Goal: Task Accomplishment & Management: Manage account settings

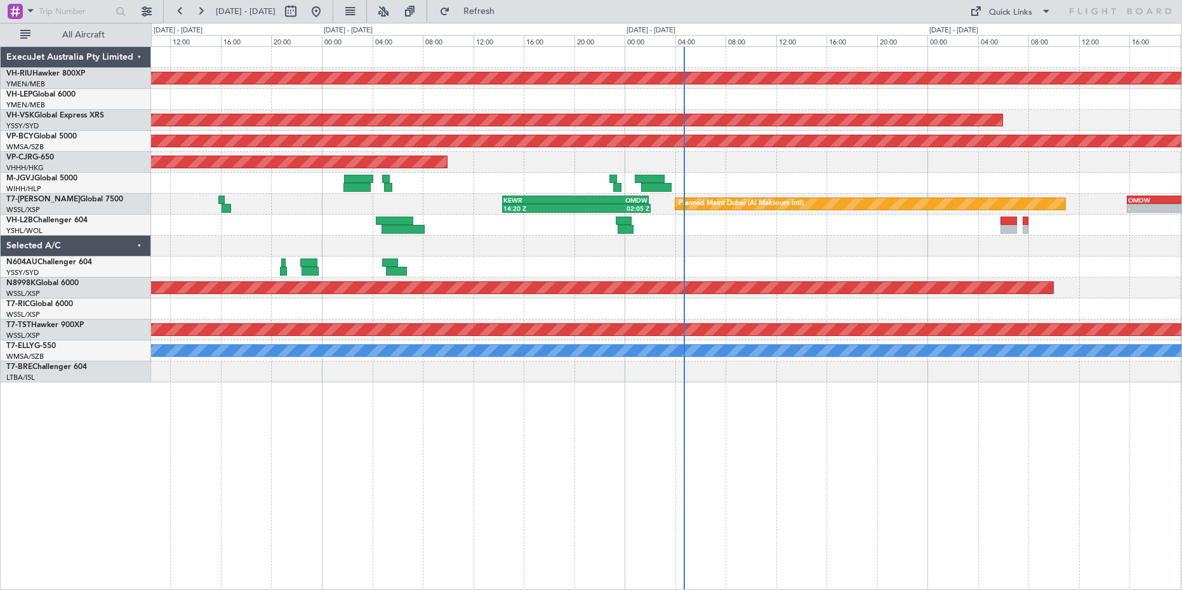
click at [148, 13] on button at bounding box center [146, 11] width 20 height 20
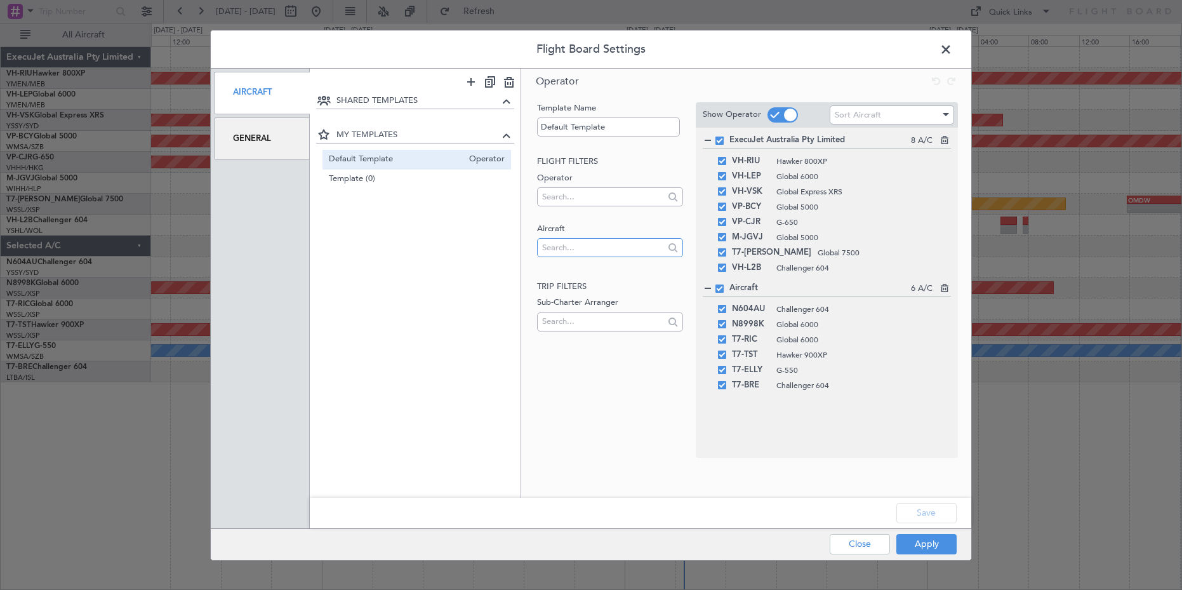
click at [579, 248] on input "text" at bounding box center [602, 247] width 121 height 19
type input "T7-P"
click at [562, 288] on span "T7-PJ29" at bounding box center [609, 285] width 125 height 19
click at [927, 543] on button "Apply" at bounding box center [926, 544] width 60 height 20
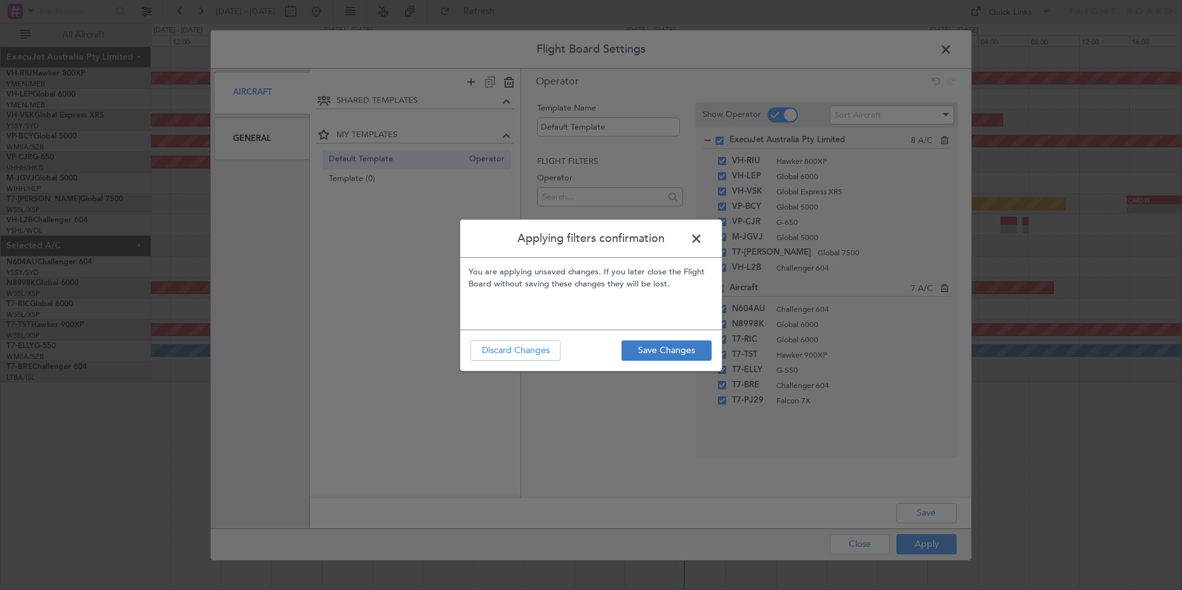
click at [665, 348] on button "Save Changes" at bounding box center [666, 350] width 90 height 20
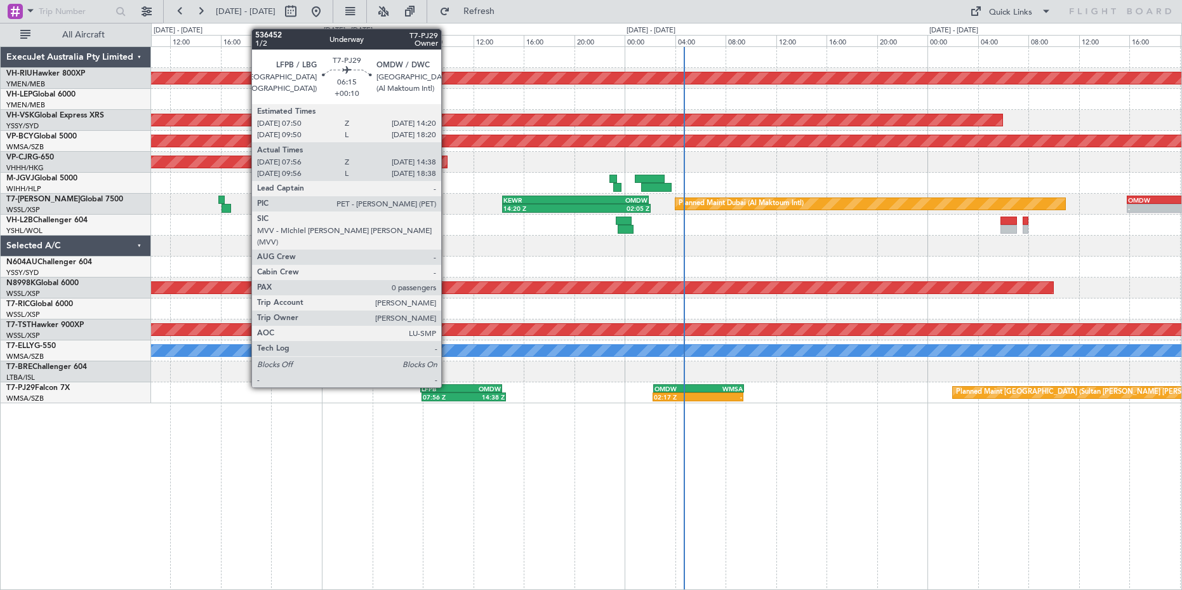
click at [447, 386] on div "LFPB" at bounding box center [441, 389] width 40 height 8
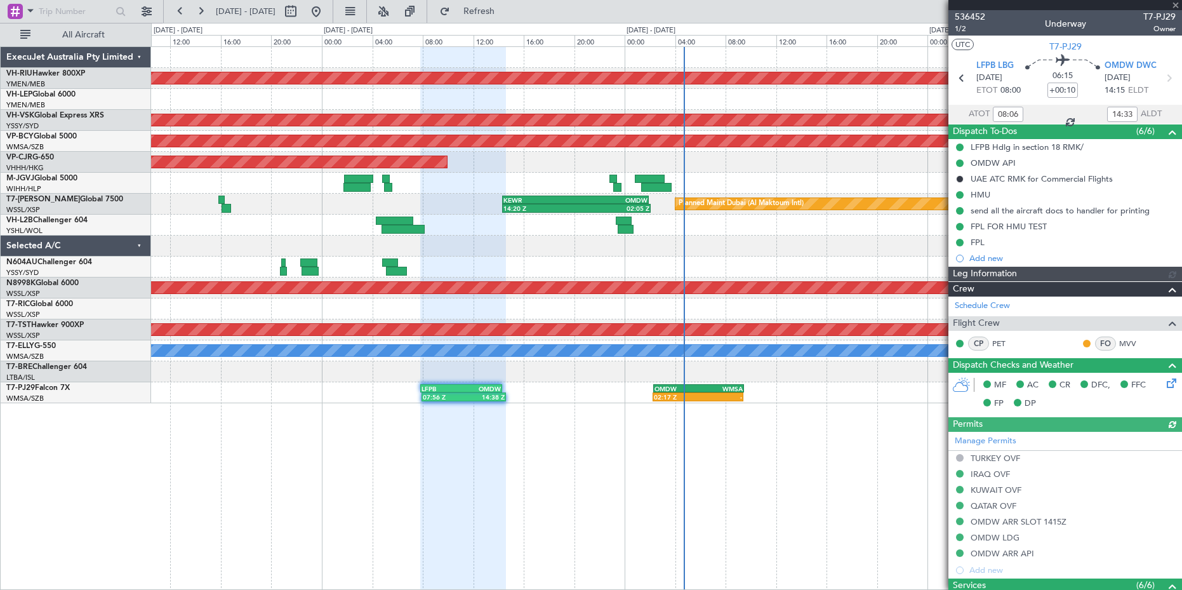
type input "[PERSON_NAME] (BTA)"
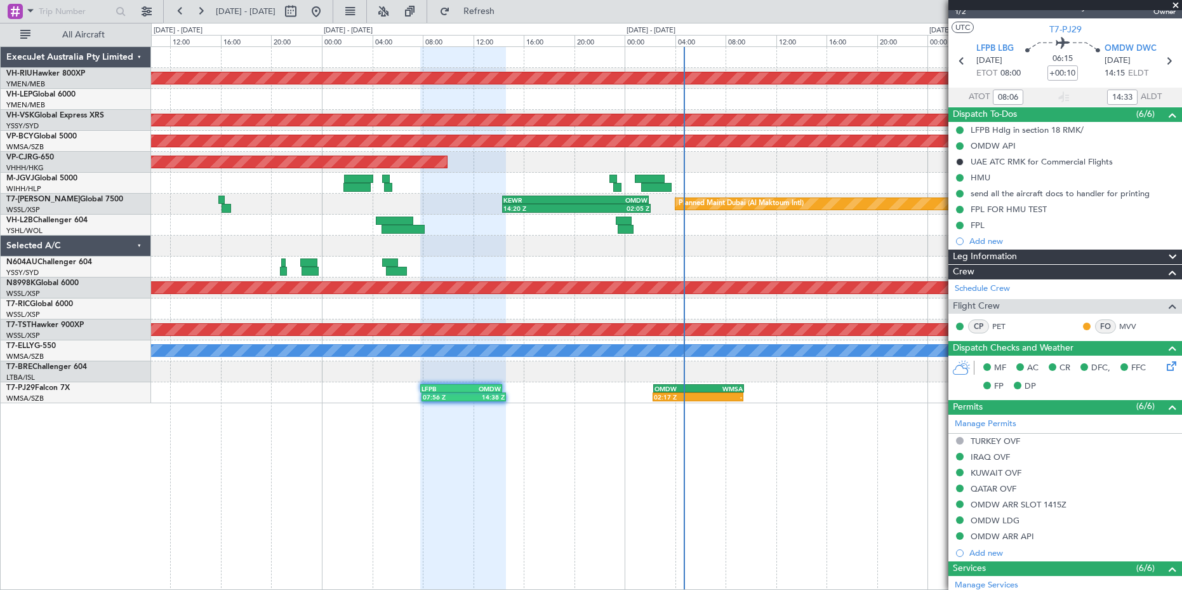
scroll to position [37, 0]
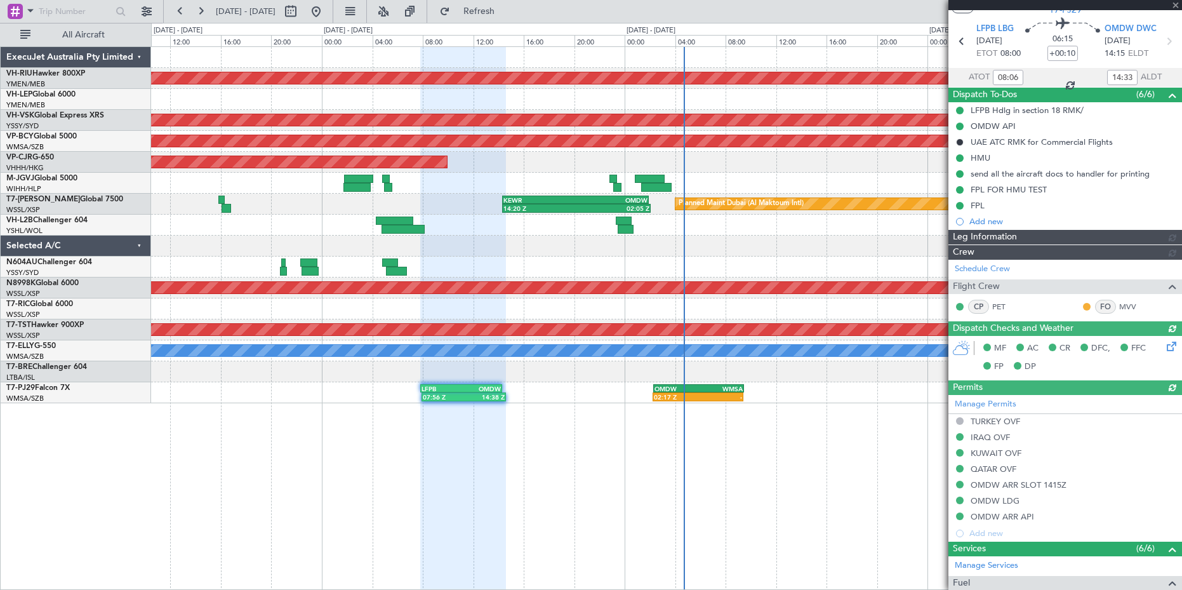
type input "[PERSON_NAME] (BTA)"
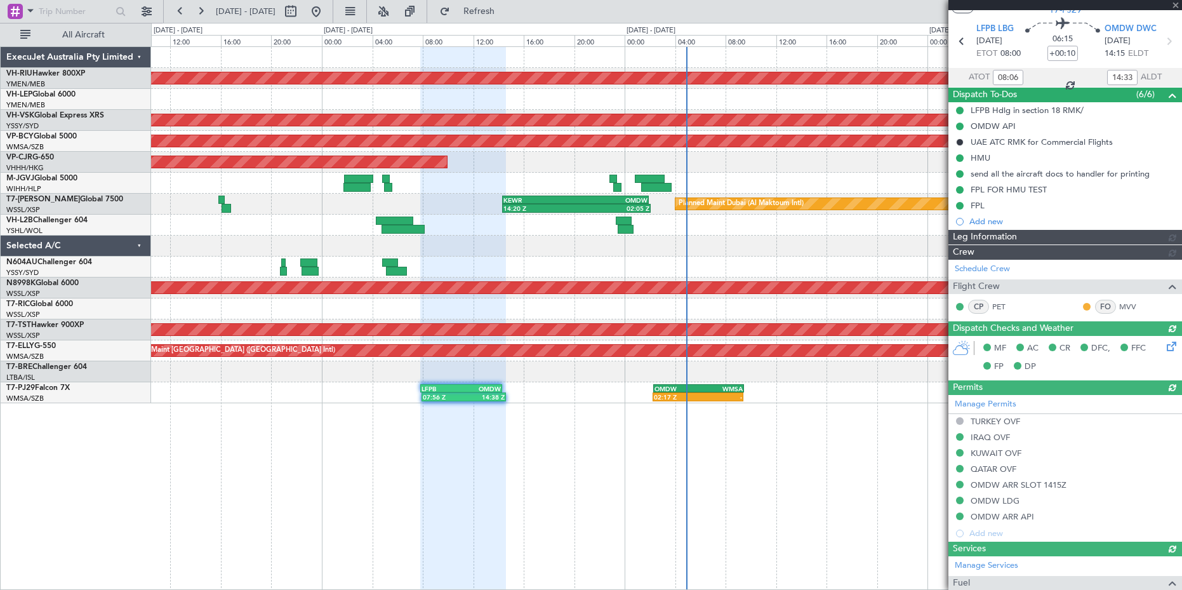
type input "[PERSON_NAME] (BTA)"
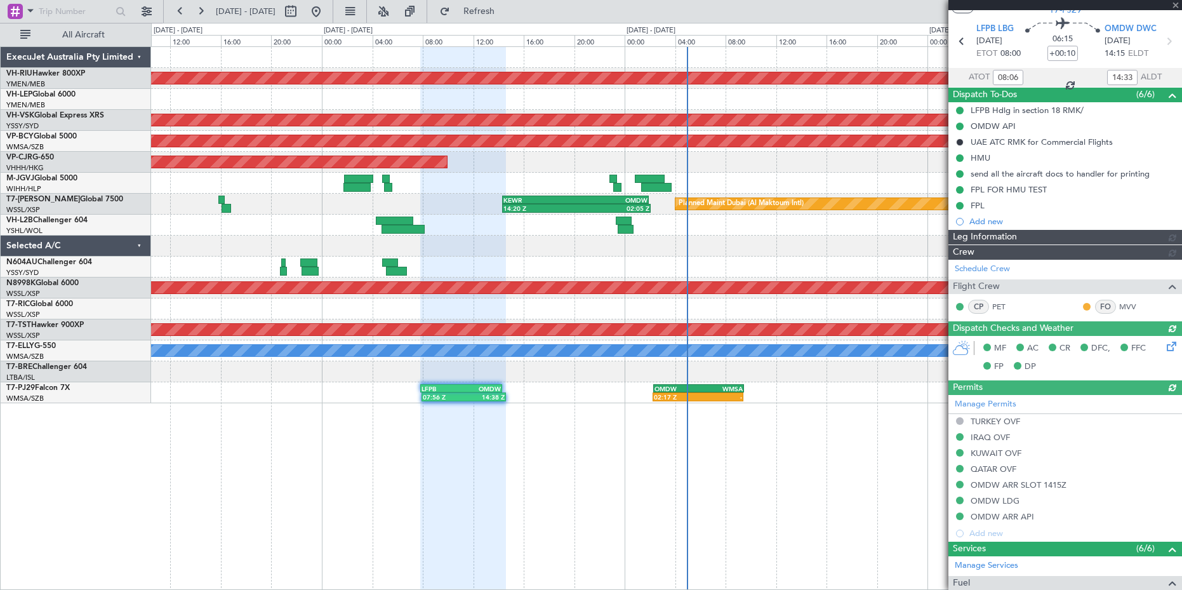
type input "[PERSON_NAME] (BTA)"
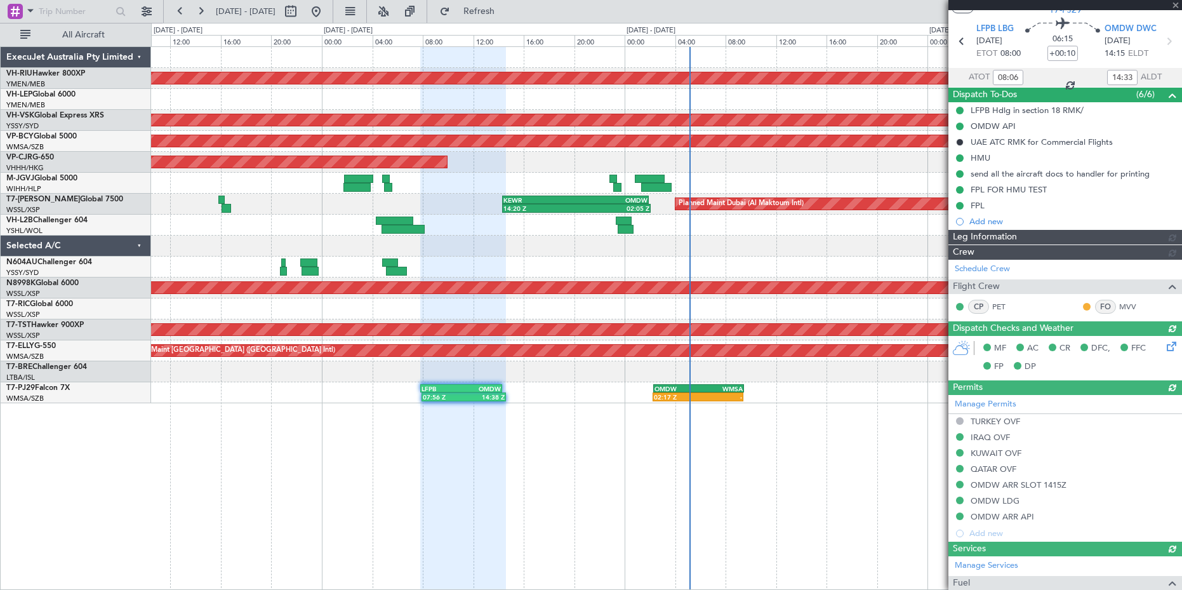
type input "[PERSON_NAME] (BTA)"
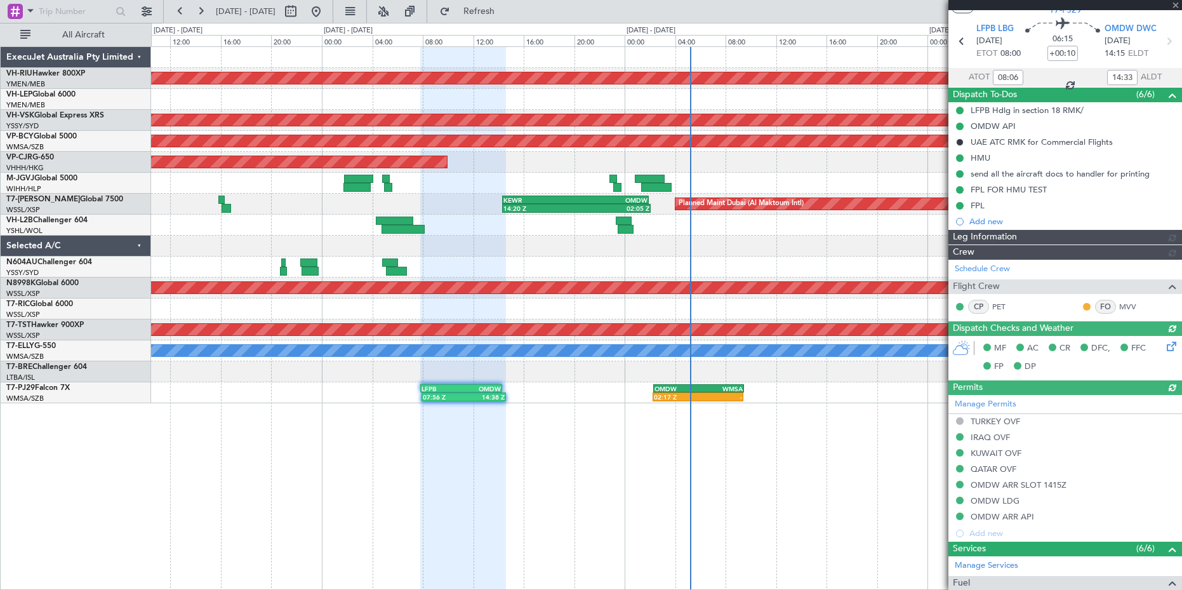
type input "[PERSON_NAME] (BTA)"
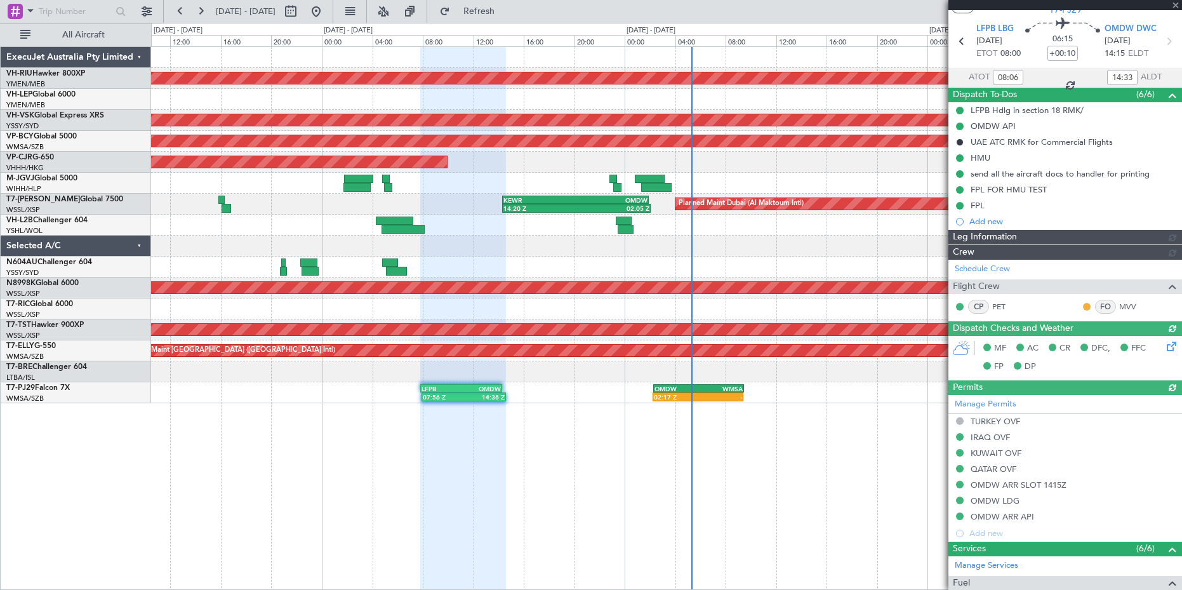
type input "[PERSON_NAME] (BTA)"
